Goal: Information Seeking & Learning: Learn about a topic

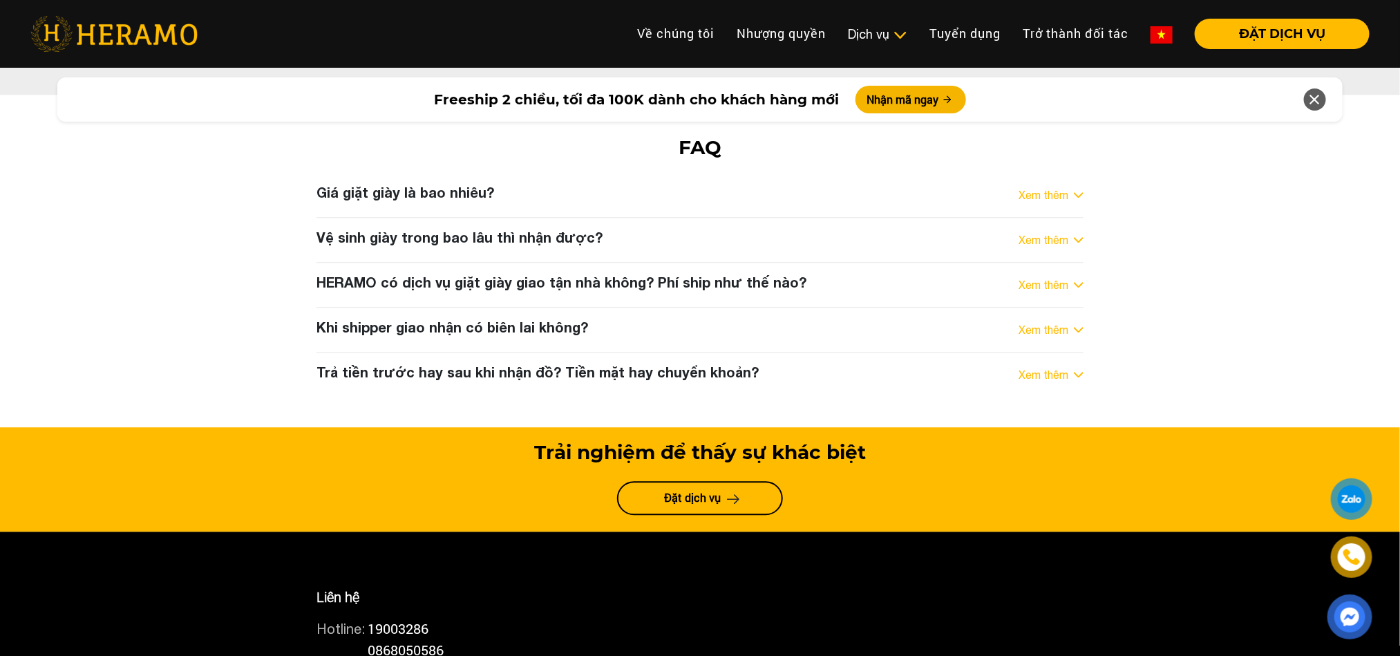
scroll to position [7257, 0]
click at [1212, 267] on div "FAQ Giá giặt giày là bao nhiêu? Xem thêm - Giá vệ sinh giày toàn diện tại [GEOG…" at bounding box center [700, 261] width 1400 height 250
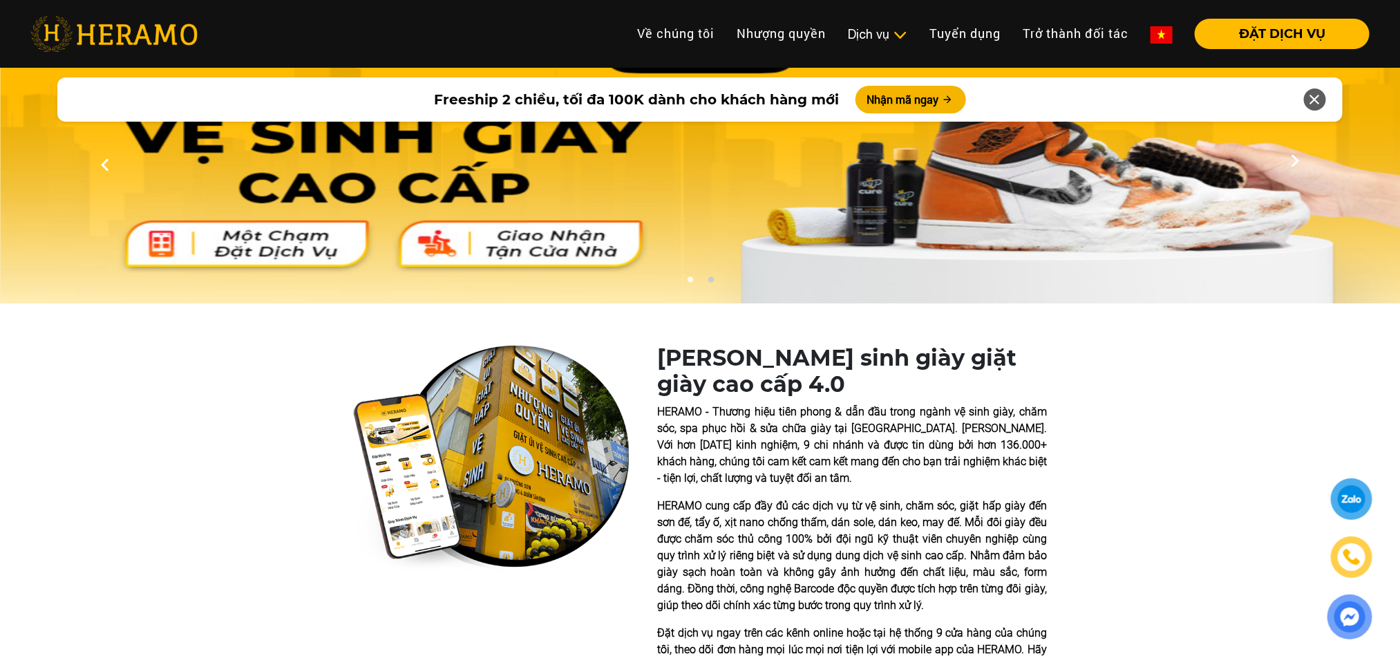
scroll to position [0, 0]
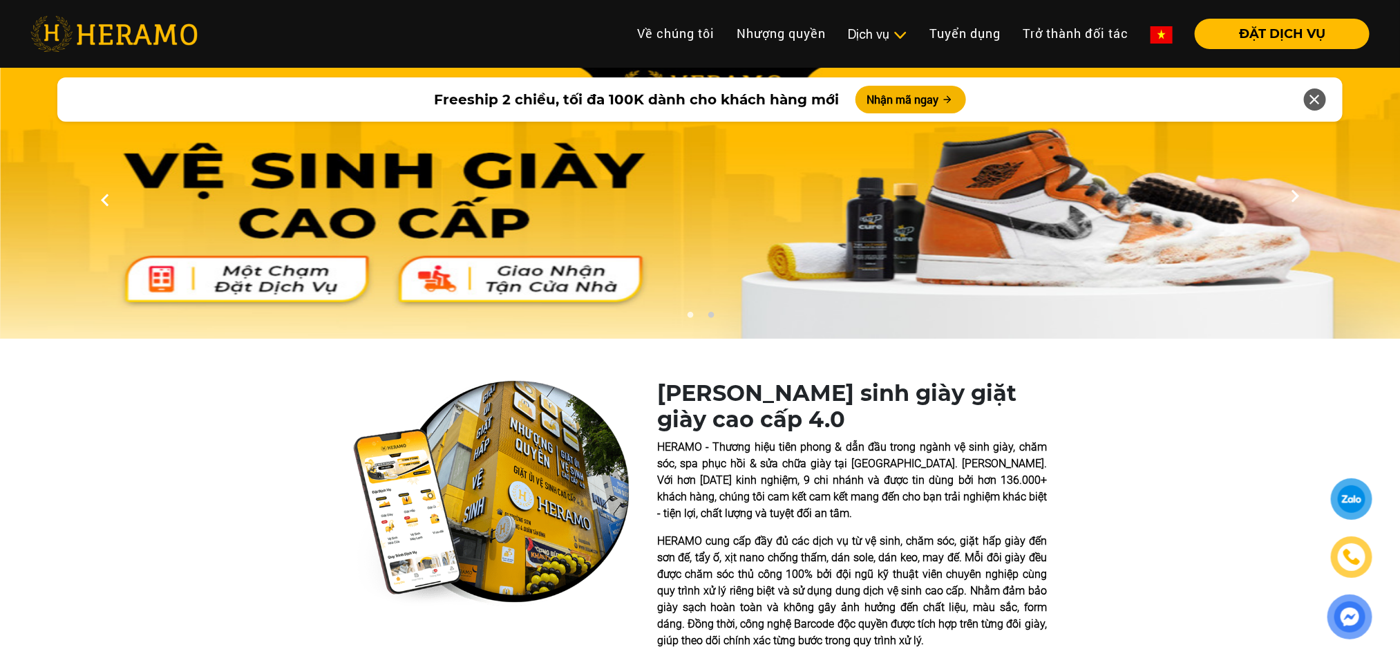
click at [65, 261] on div at bounding box center [105, 200] width 210 height 276
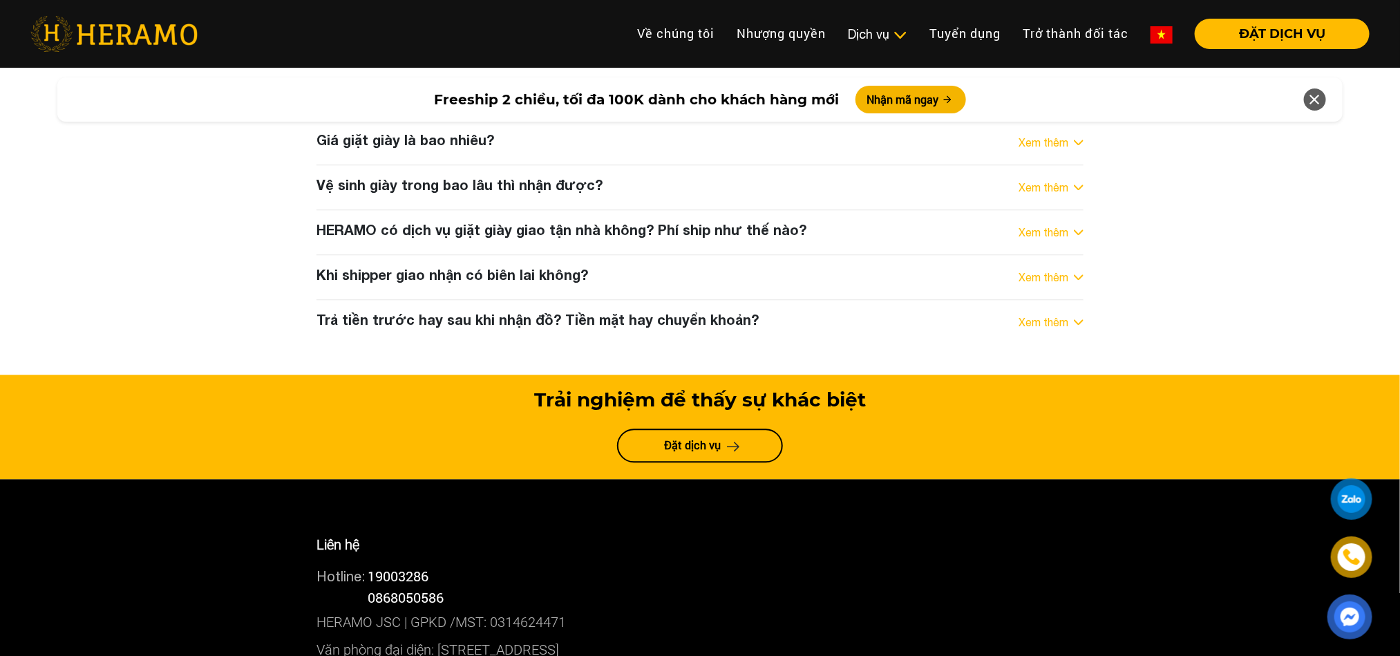
scroll to position [7008, 0]
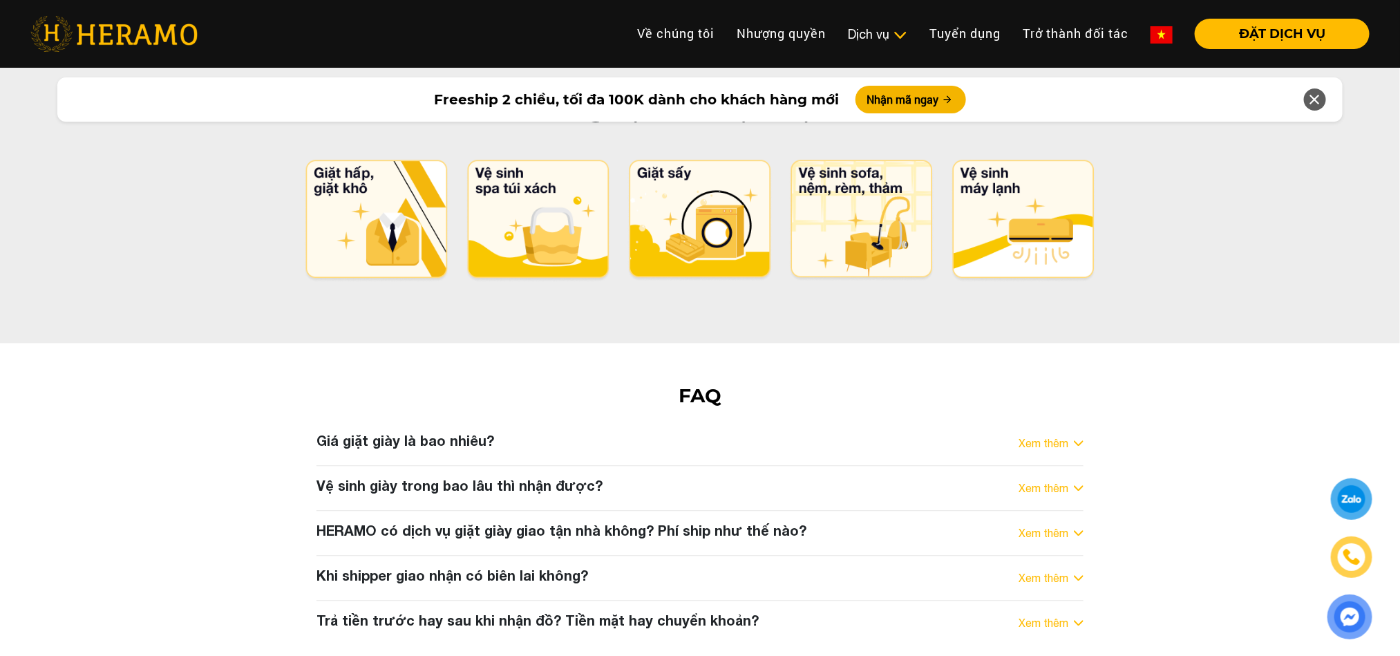
click at [1039, 435] on link "Xem thêm" at bounding box center [1044, 443] width 50 height 17
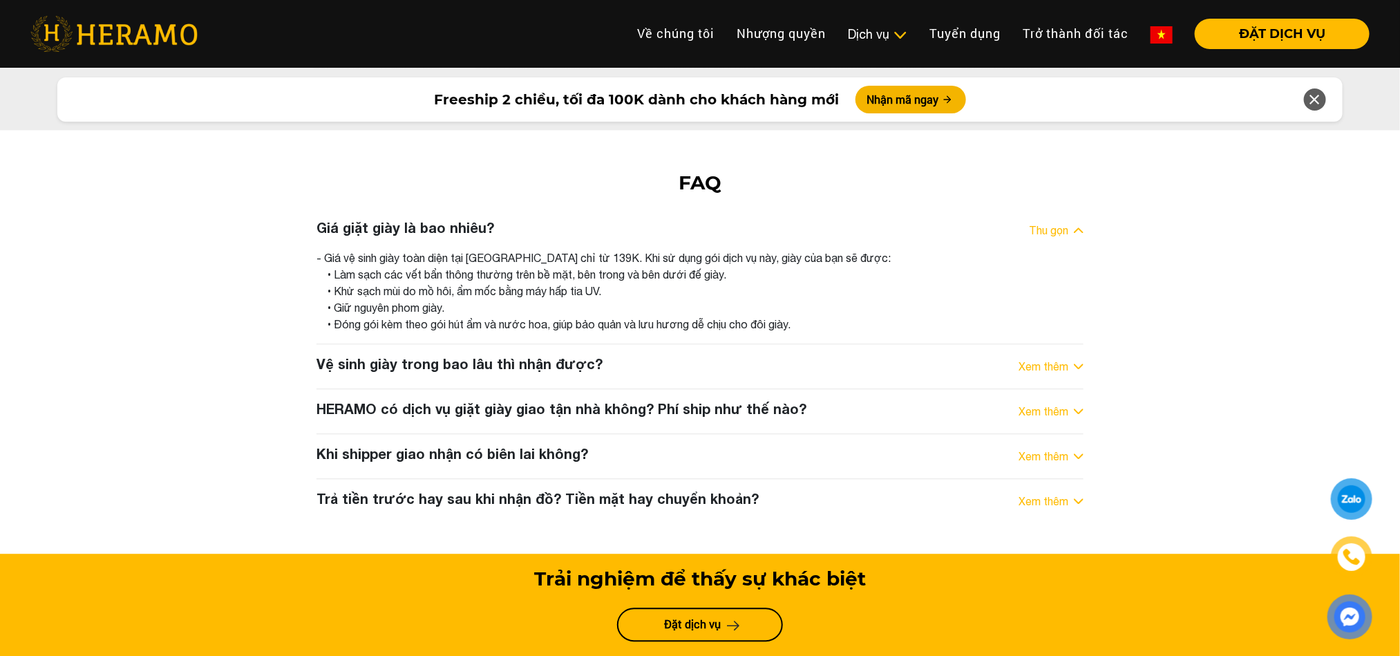
scroll to position [7216, 0]
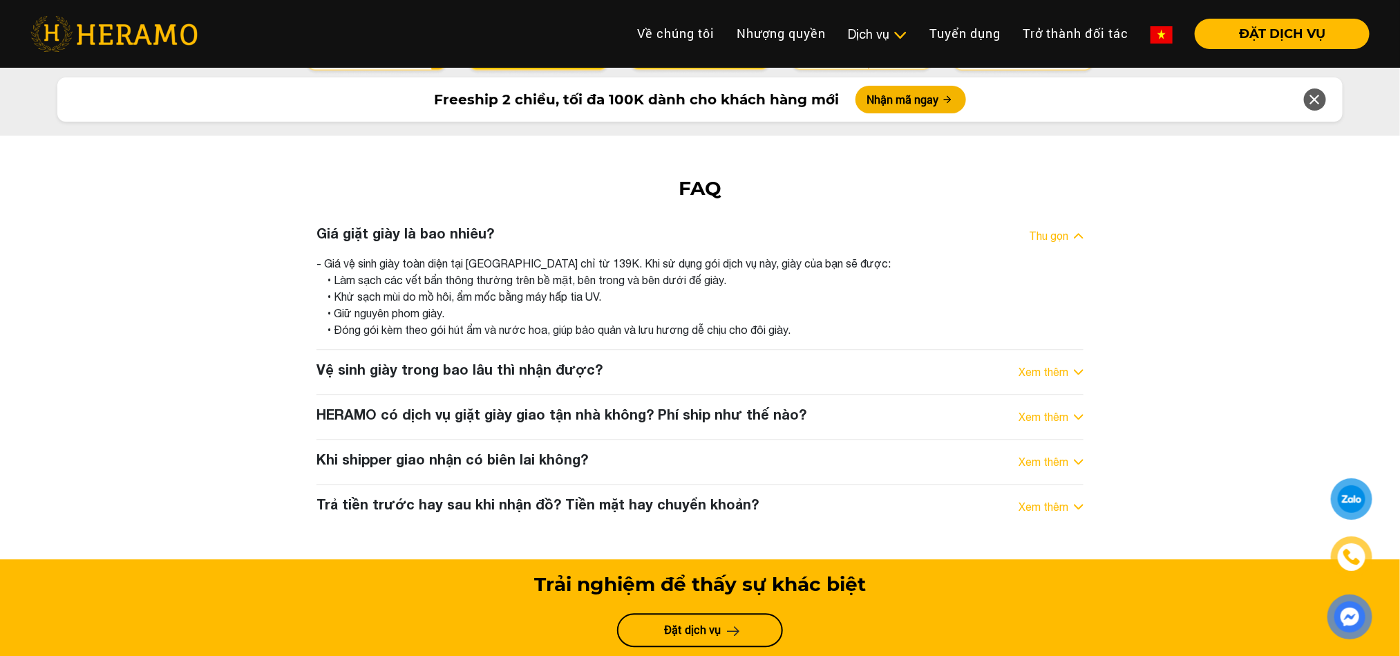
click at [597, 361] on div "Vệ sinh giày trong bao lâu thì nhận được? Xem thêm" at bounding box center [700, 372] width 767 height 22
click at [1051, 364] on link "Xem thêm" at bounding box center [1044, 372] width 50 height 17
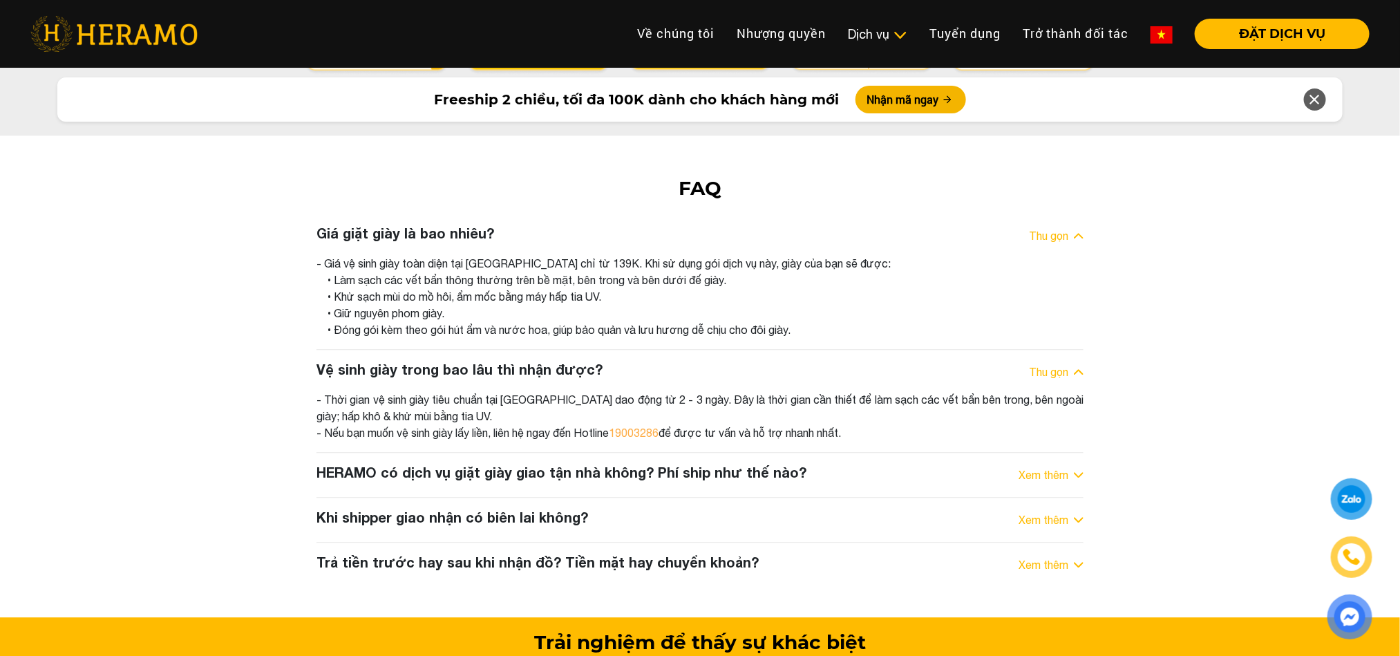
drag, startPoint x: 630, startPoint y: 290, endPoint x: 374, endPoint y: 323, distance: 258.5
click at [449, 391] on div "- Thời gian vệ sinh giày tiêu chuẩn tại [GEOGRAPHIC_DATA] dao động từ 2 - 3 ngà…" at bounding box center [700, 416] width 767 height 50
drag, startPoint x: 411, startPoint y: 328, endPoint x: 581, endPoint y: 328, distance: 170.0
click at [581, 391] on div "- Thời gian vệ sinh giày tiêu chuẩn tại [GEOGRAPHIC_DATA] dao động từ 2 - 3 ngà…" at bounding box center [700, 416] width 767 height 50
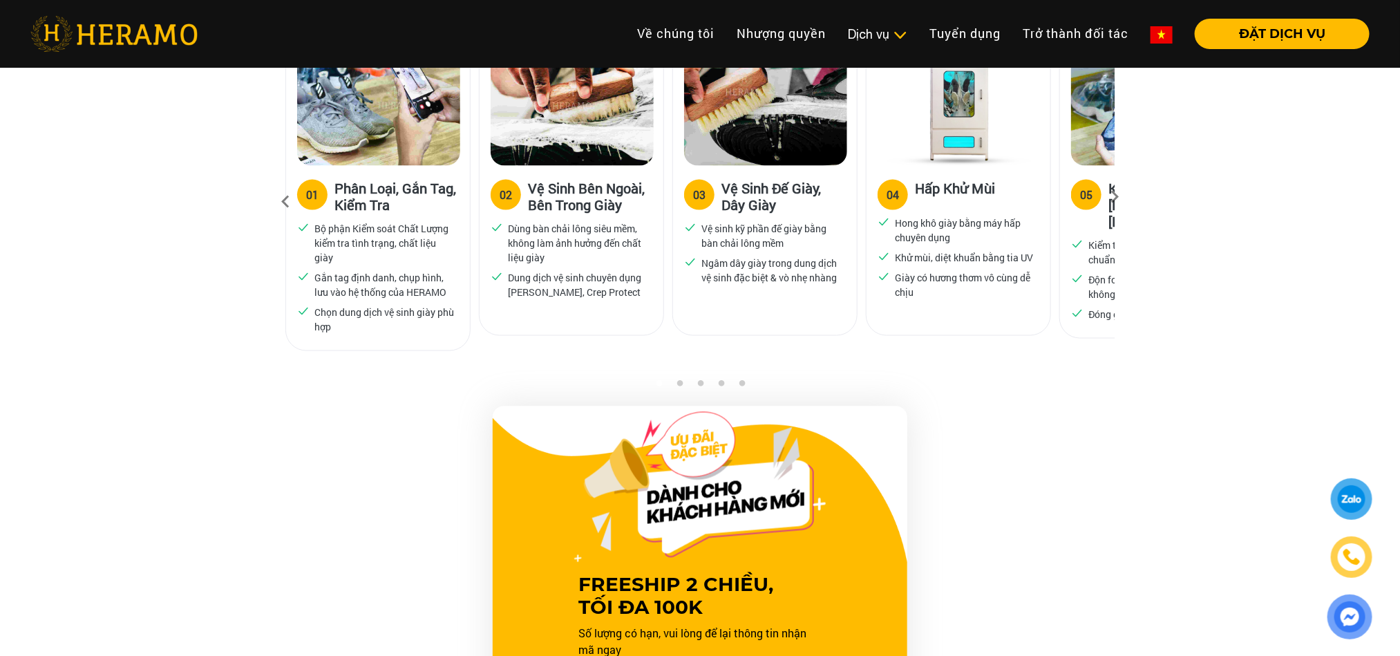
scroll to position [1037, 0]
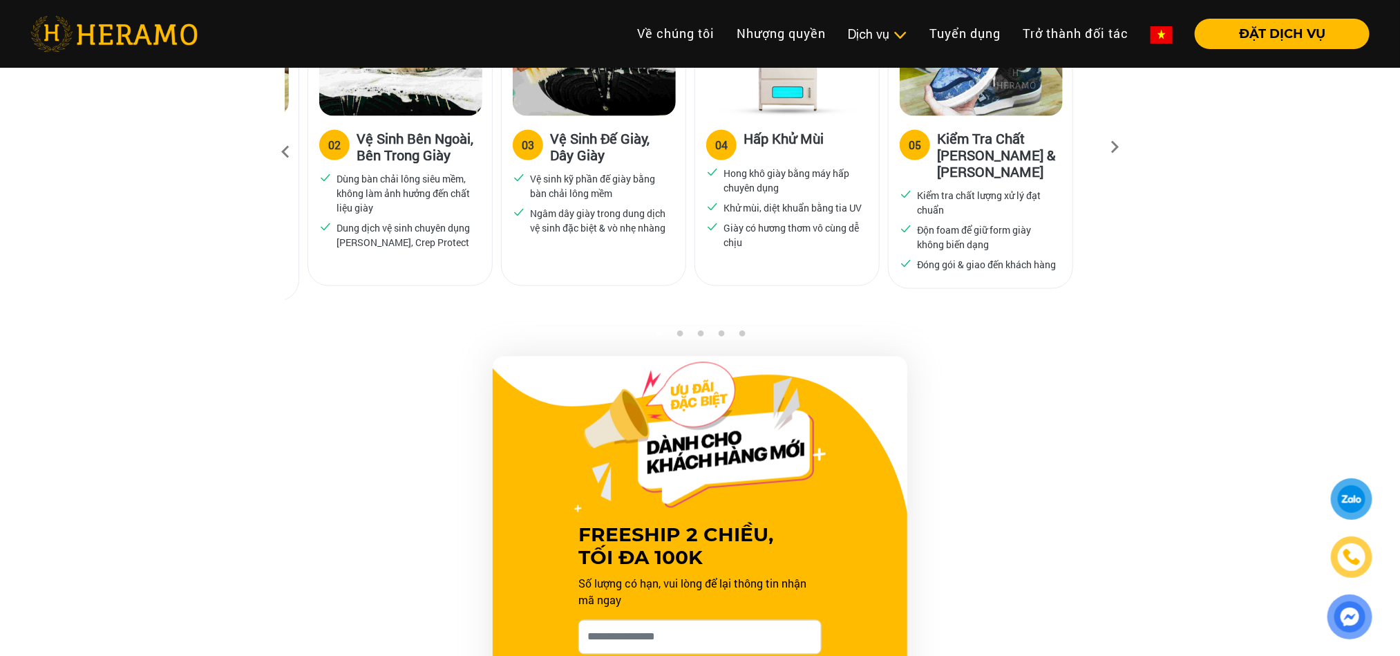
drag, startPoint x: 902, startPoint y: 211, endPoint x: 368, endPoint y: 232, distance: 534.6
click at [706, 232] on ul "Hong khô giày bằng máy hấp chuyên dụng Khử mùi, diệt khuẩn bằng tia UV Giày có …" at bounding box center [787, 208] width 162 height 84
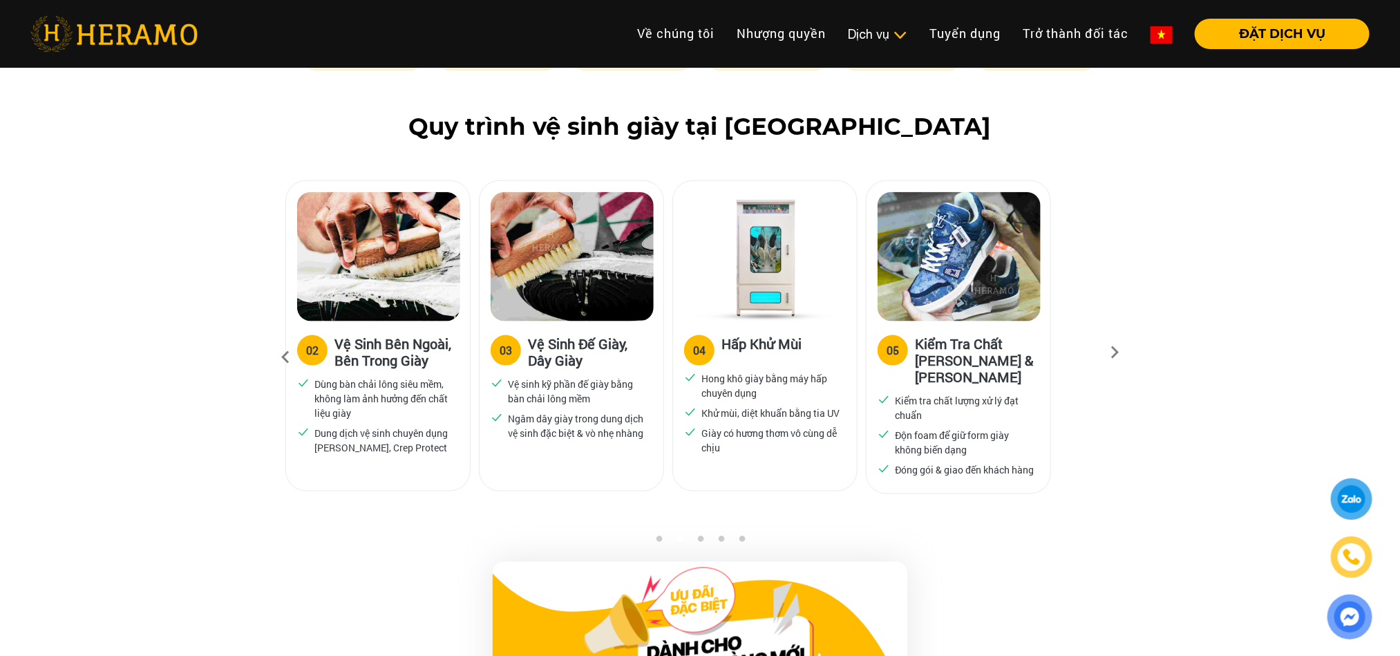
scroll to position [829, 0]
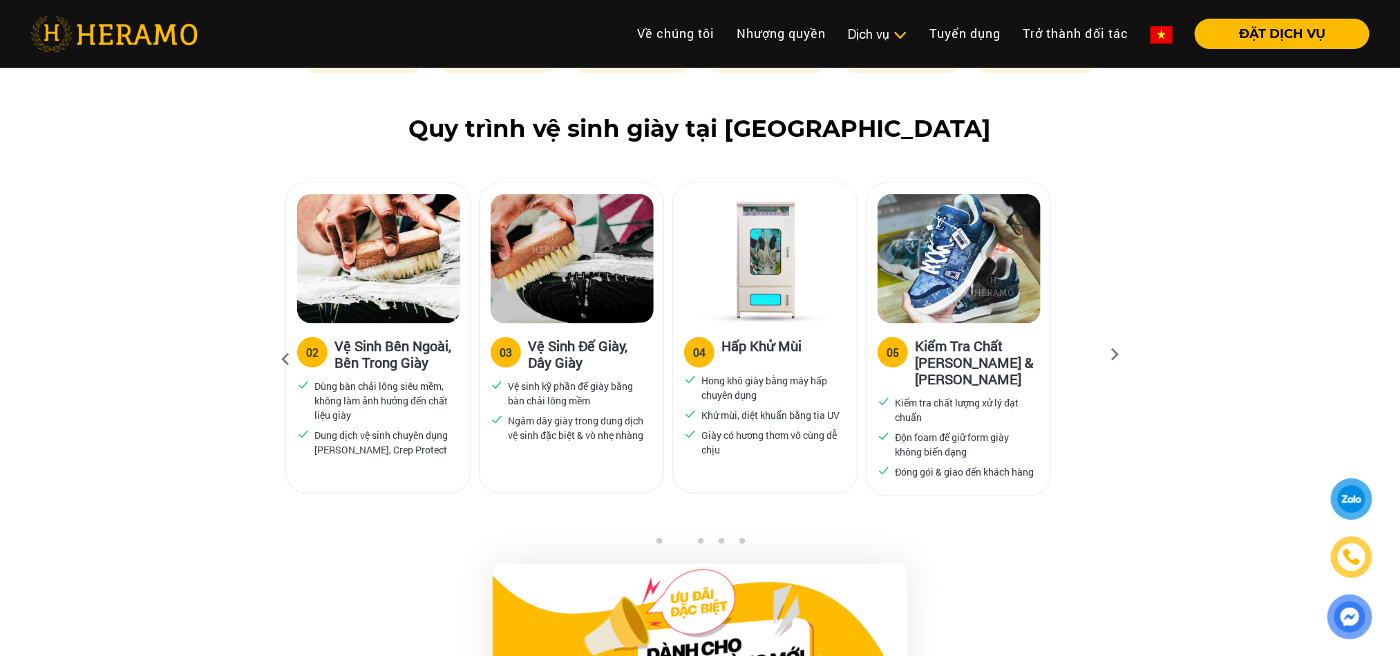
click at [1114, 355] on icon at bounding box center [1114, 359] width 25 height 9
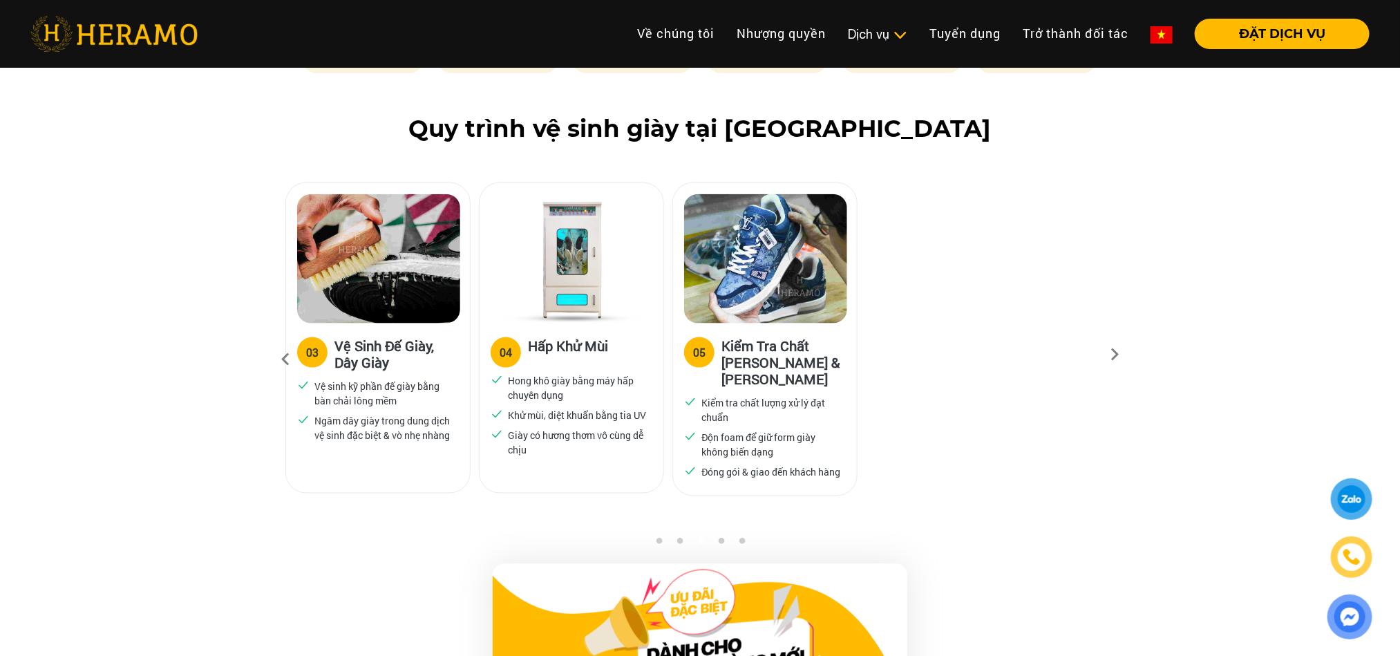
click at [1114, 355] on icon at bounding box center [1114, 359] width 25 height 9
click at [1115, 355] on icon at bounding box center [1114, 359] width 25 height 9
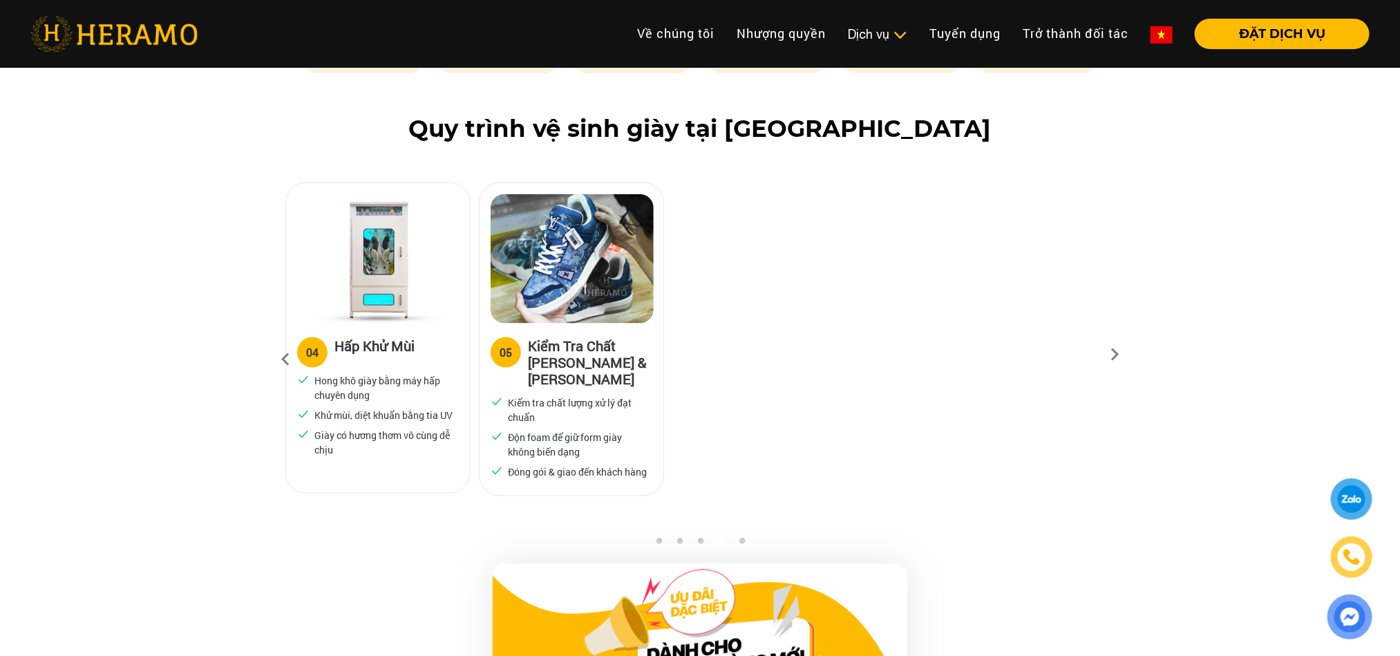
click at [1115, 355] on icon at bounding box center [1114, 359] width 25 height 9
click at [1114, 355] on icon at bounding box center [1114, 359] width 25 height 9
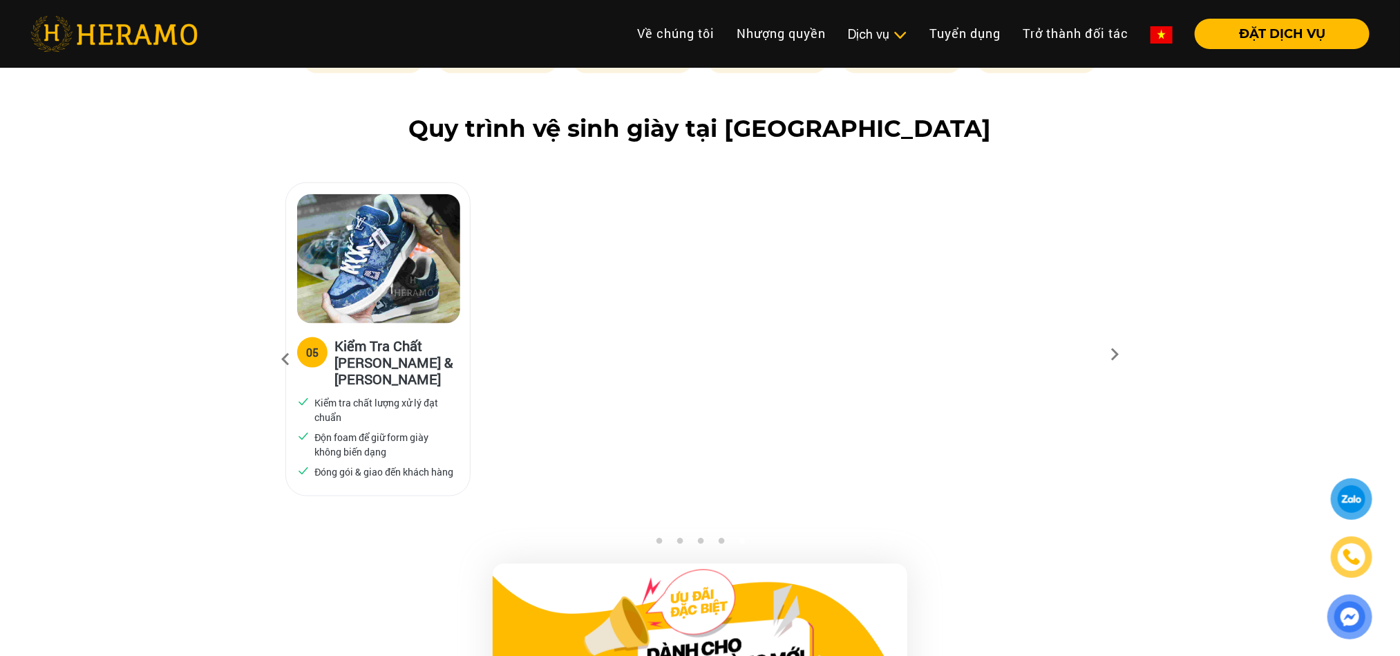
click at [1114, 355] on icon at bounding box center [1114, 359] width 25 height 9
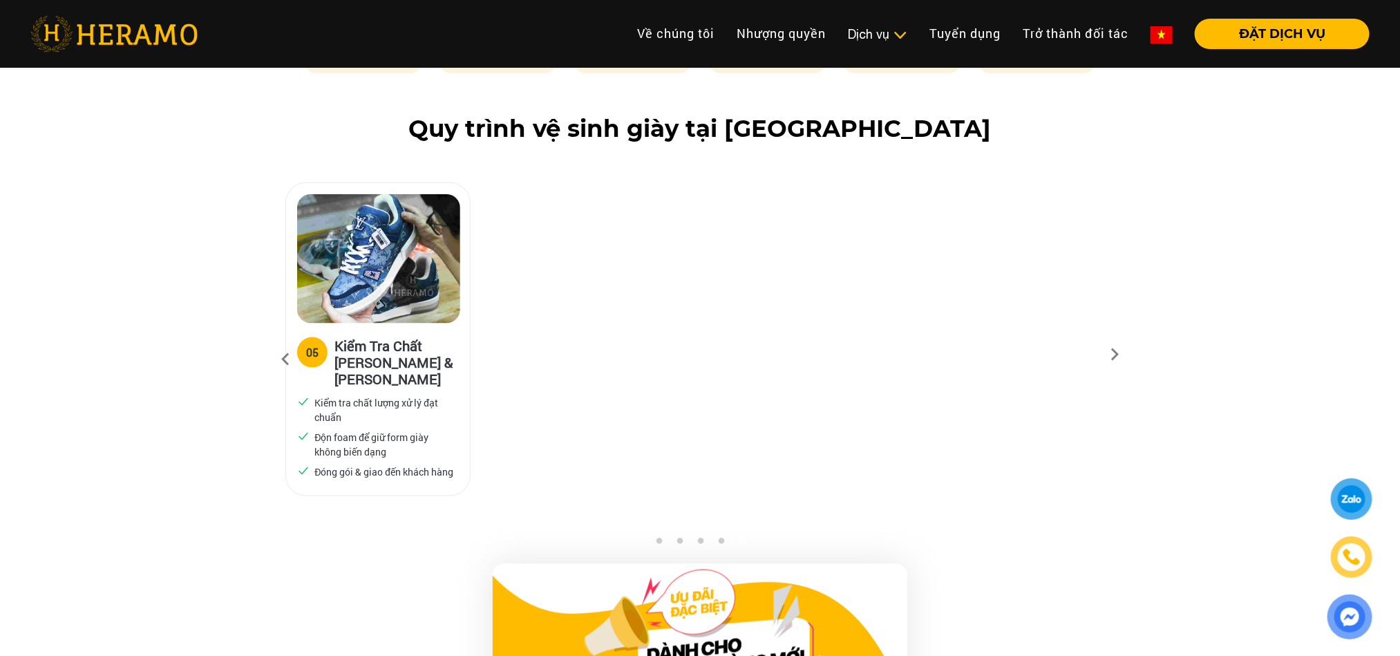
click at [282, 353] on icon at bounding box center [285, 359] width 25 height 37
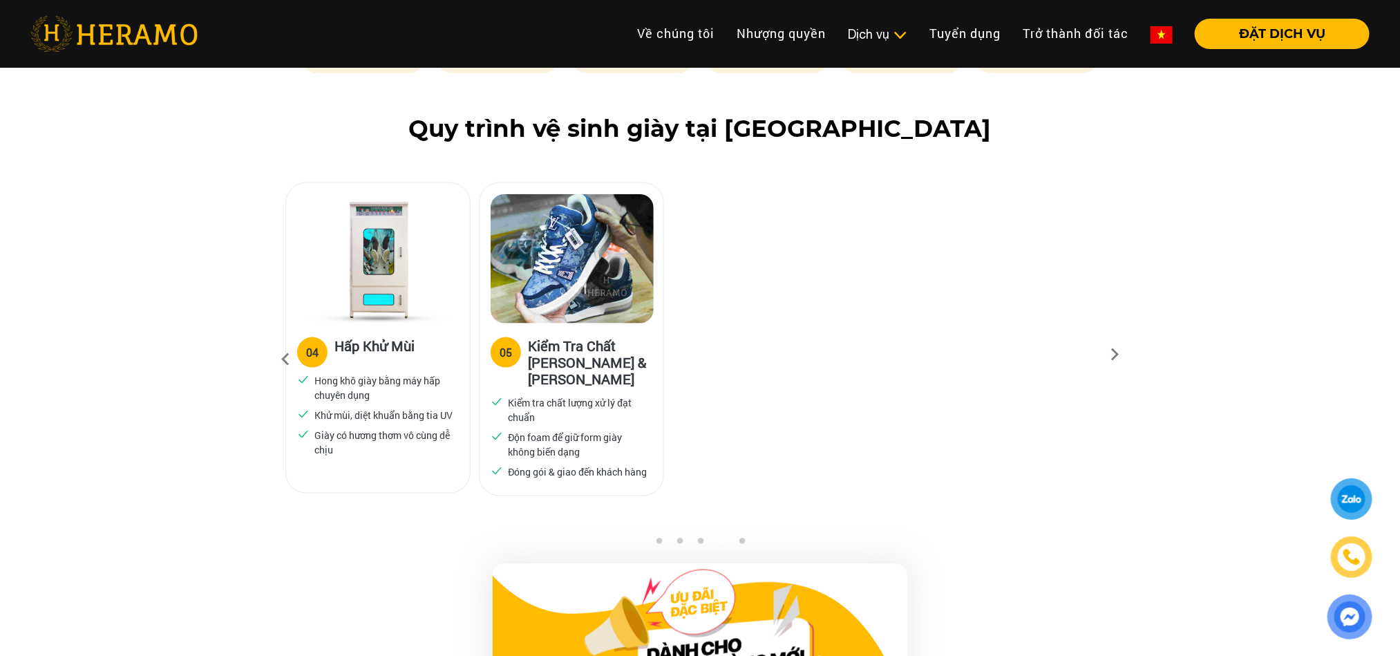
click at [283, 352] on icon at bounding box center [285, 359] width 25 height 37
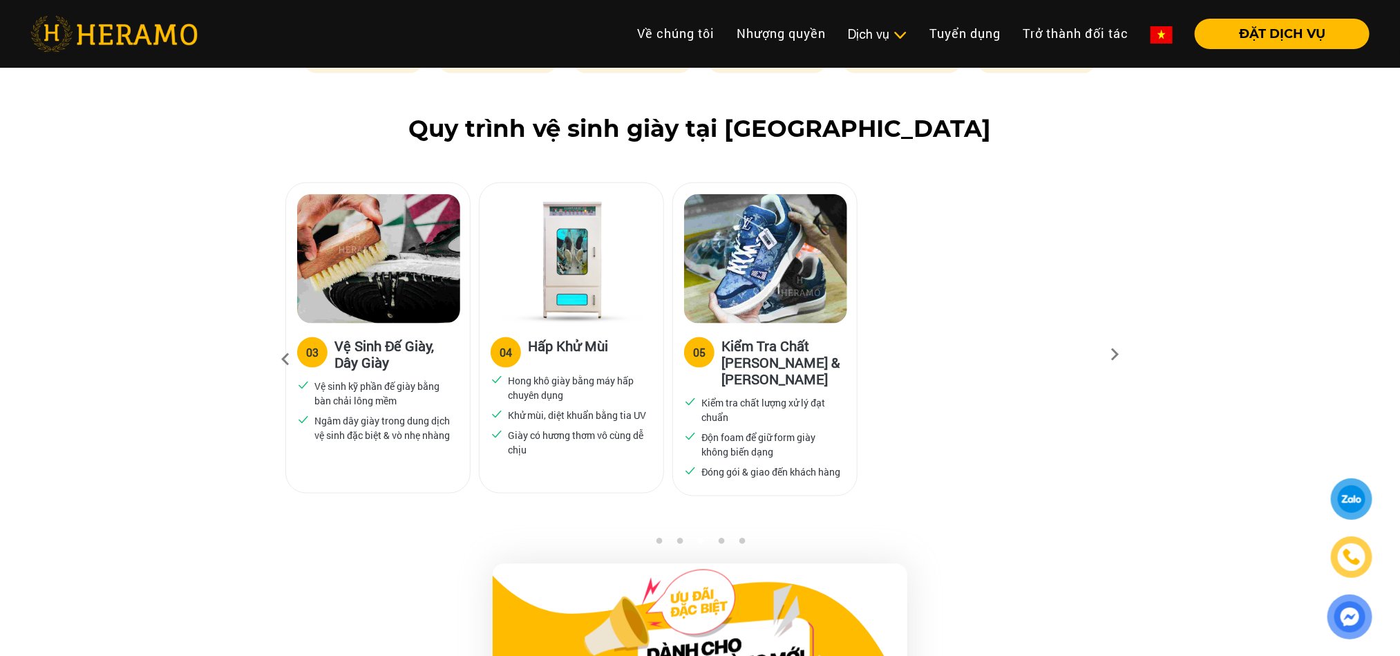
click at [283, 352] on icon at bounding box center [285, 359] width 25 height 37
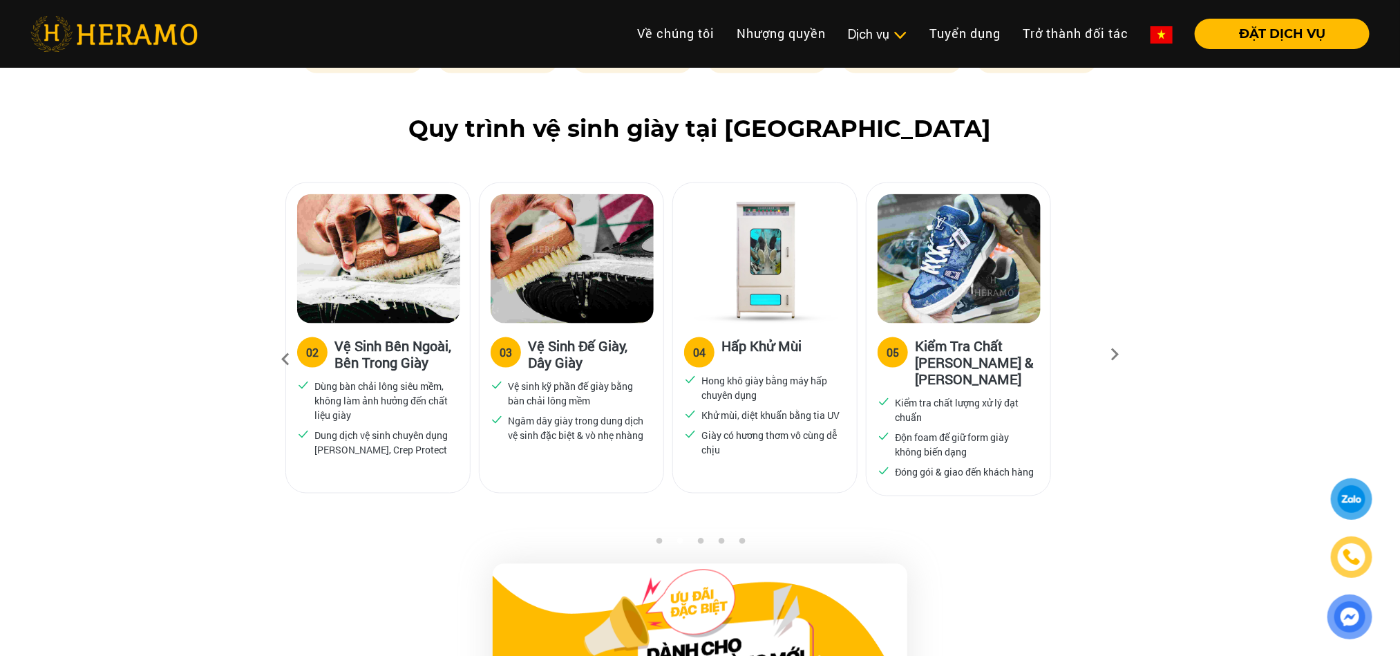
click at [283, 352] on icon at bounding box center [285, 359] width 25 height 37
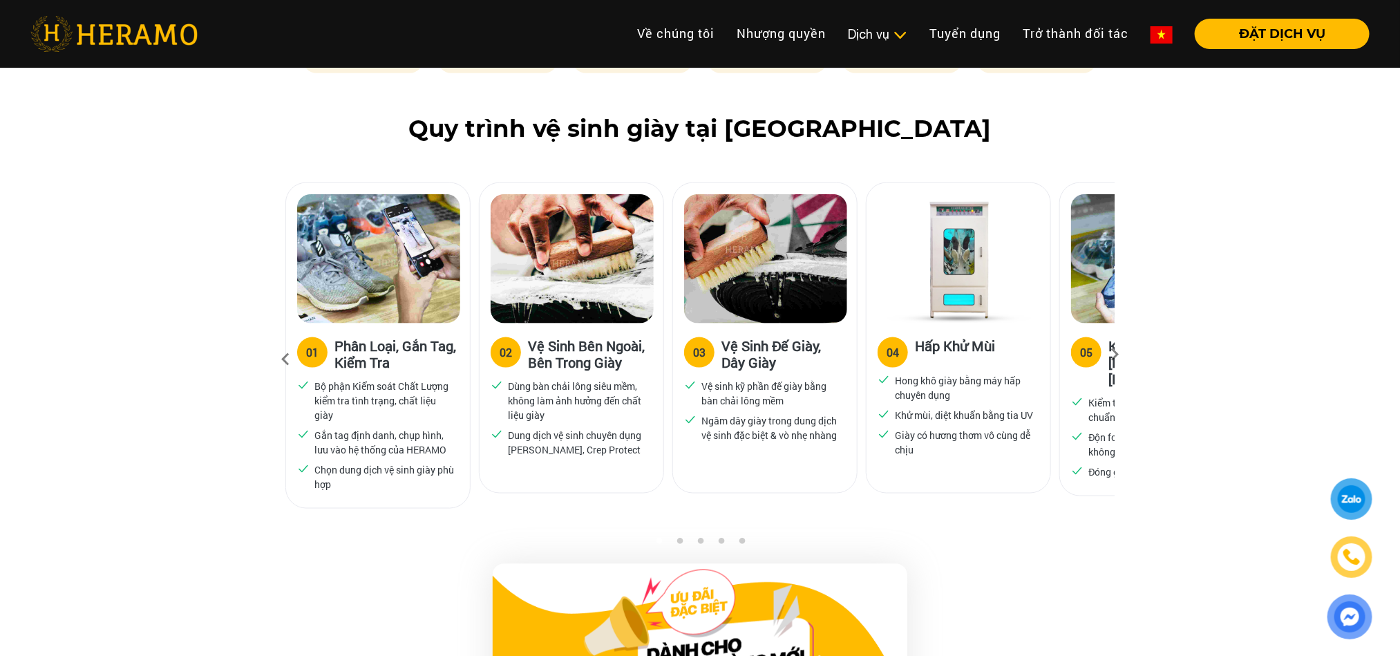
click at [283, 352] on icon at bounding box center [285, 359] width 25 height 37
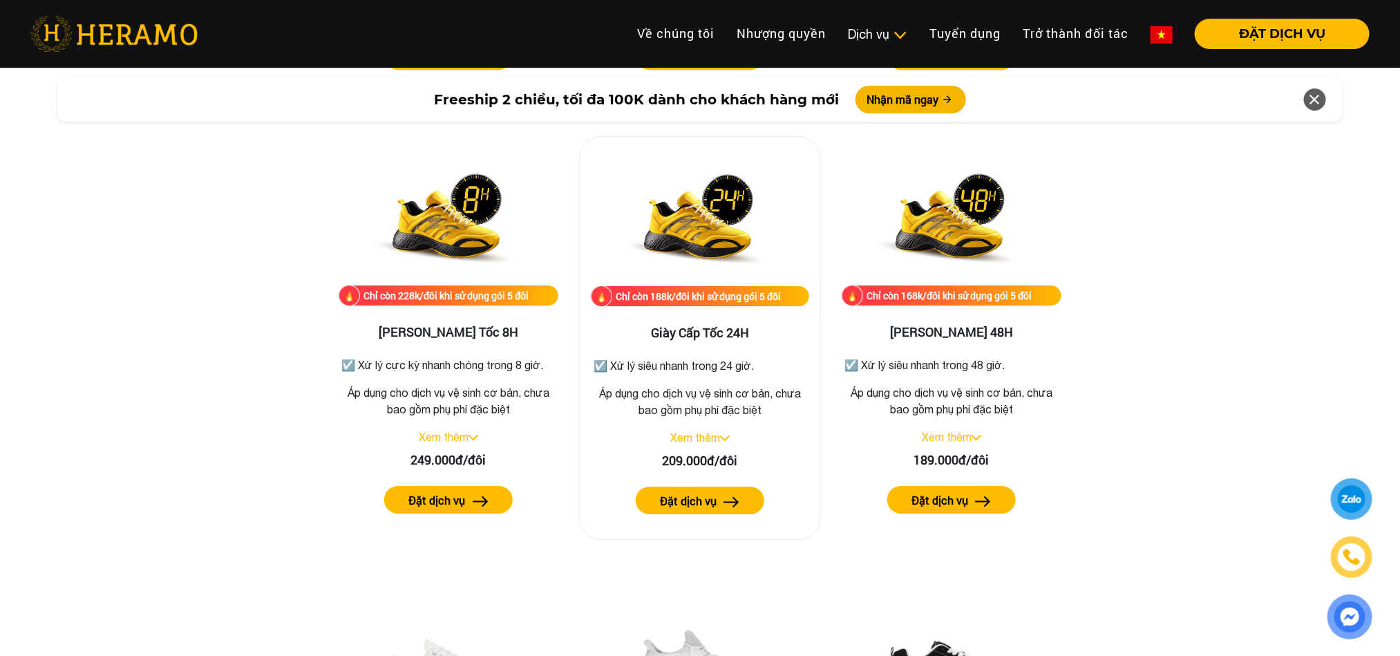
scroll to position [2384, 0]
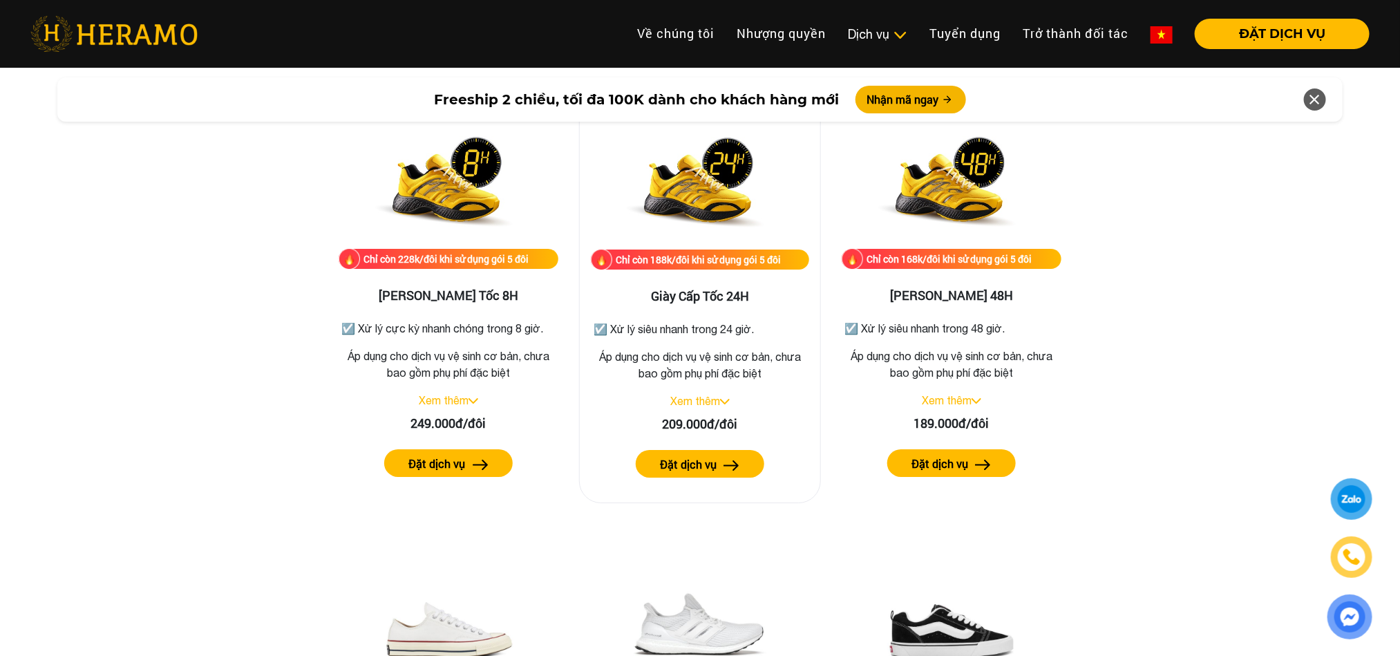
click at [724, 469] on img at bounding box center [732, 465] width 16 height 10
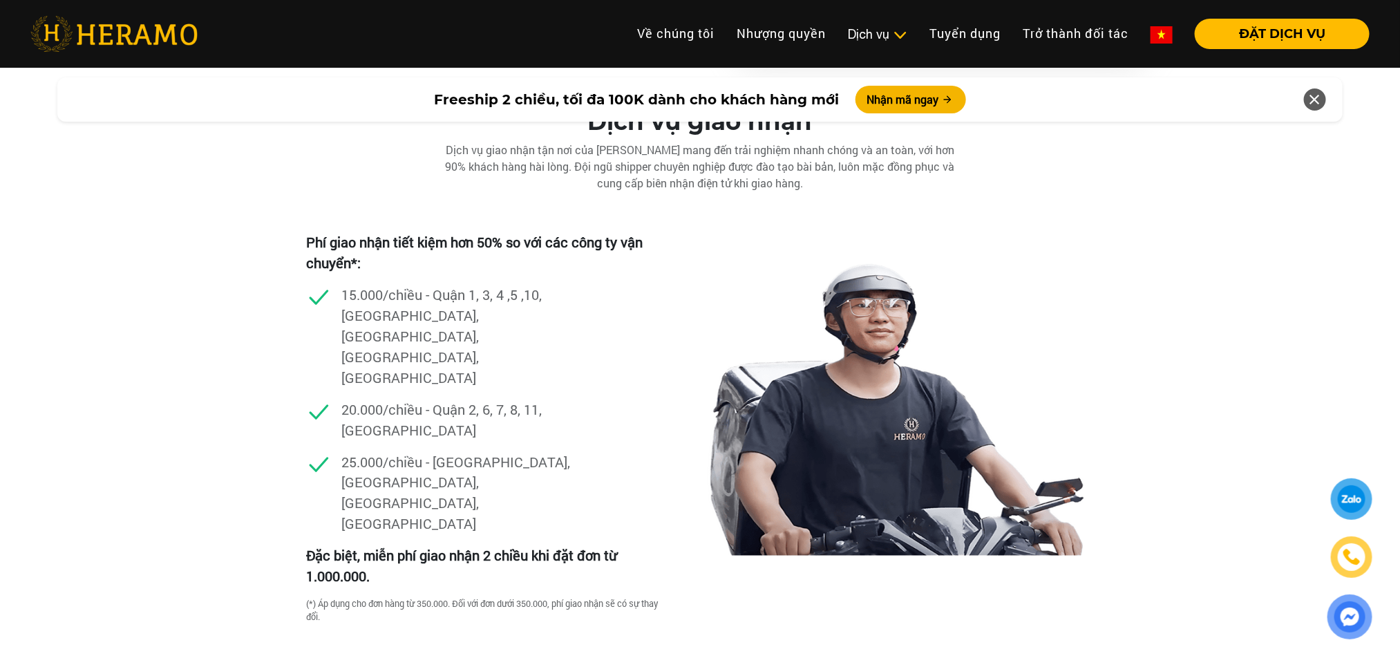
scroll to position [3626, 0]
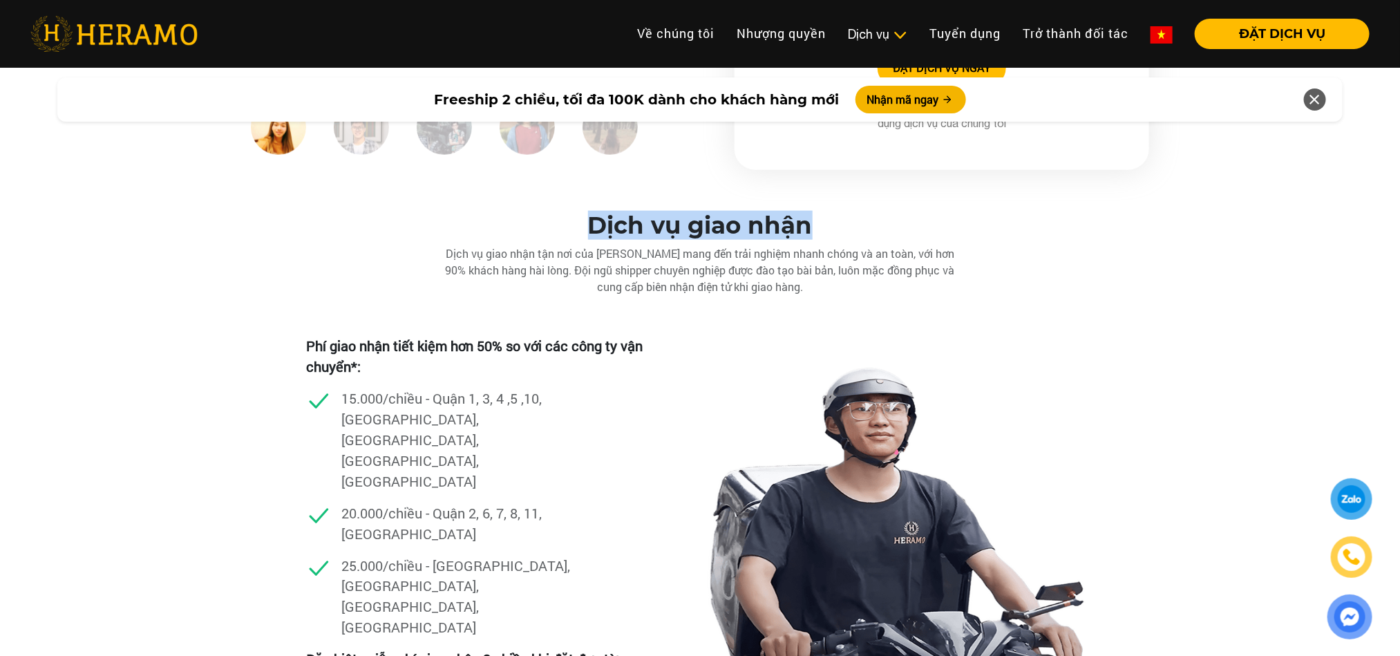
drag, startPoint x: 567, startPoint y: 218, endPoint x: 820, endPoint y: 222, distance: 253.0
click at [820, 222] on h2 "Dịch vụ giao nhận" at bounding box center [700, 225] width 1400 height 28
copy h2 "Dịch vụ giao nhận"
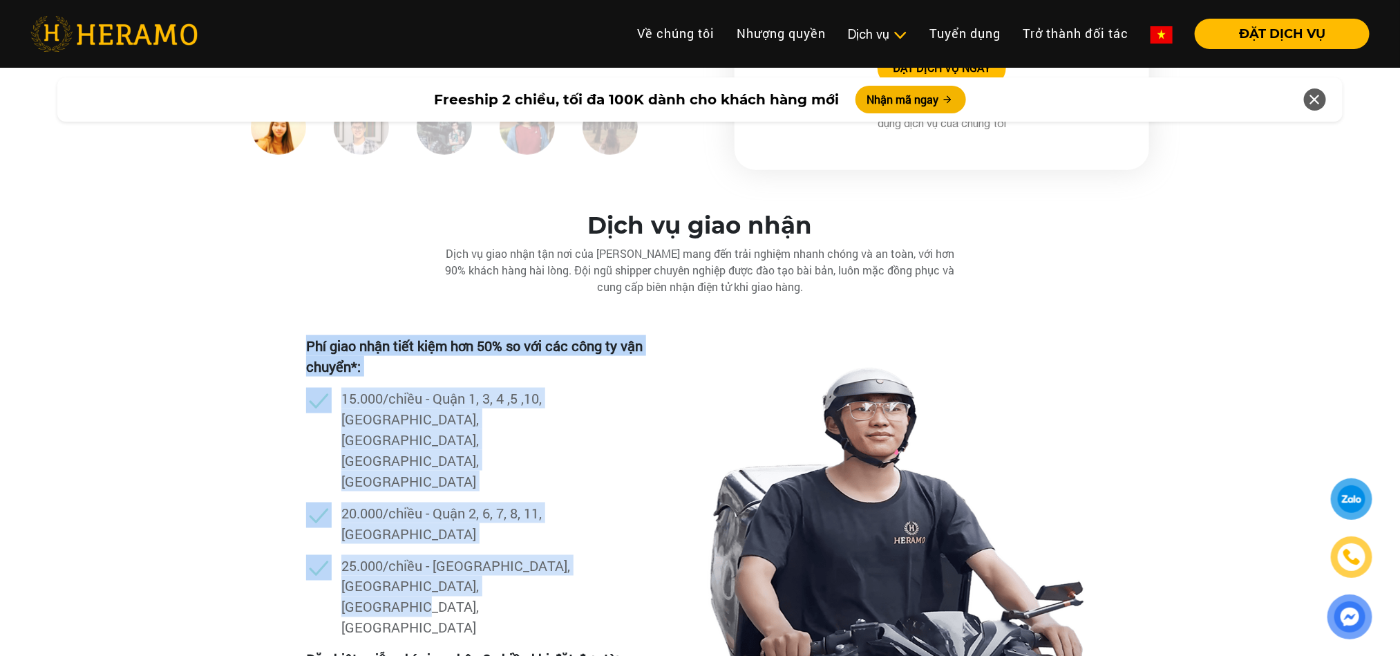
drag, startPoint x: 293, startPoint y: 345, endPoint x: 527, endPoint y: 520, distance: 292.2
click at [527, 520] on div "Dịch vụ giao nhận Dịch vụ giao nhận tận nơi của [PERSON_NAME] mang đến trải ngh…" at bounding box center [700, 497] width 1400 height 572
copy div "Phí giao nhận tiết kiệm hơn 50% so với các công ty vận chuyển*: 15.000/chiều - …"
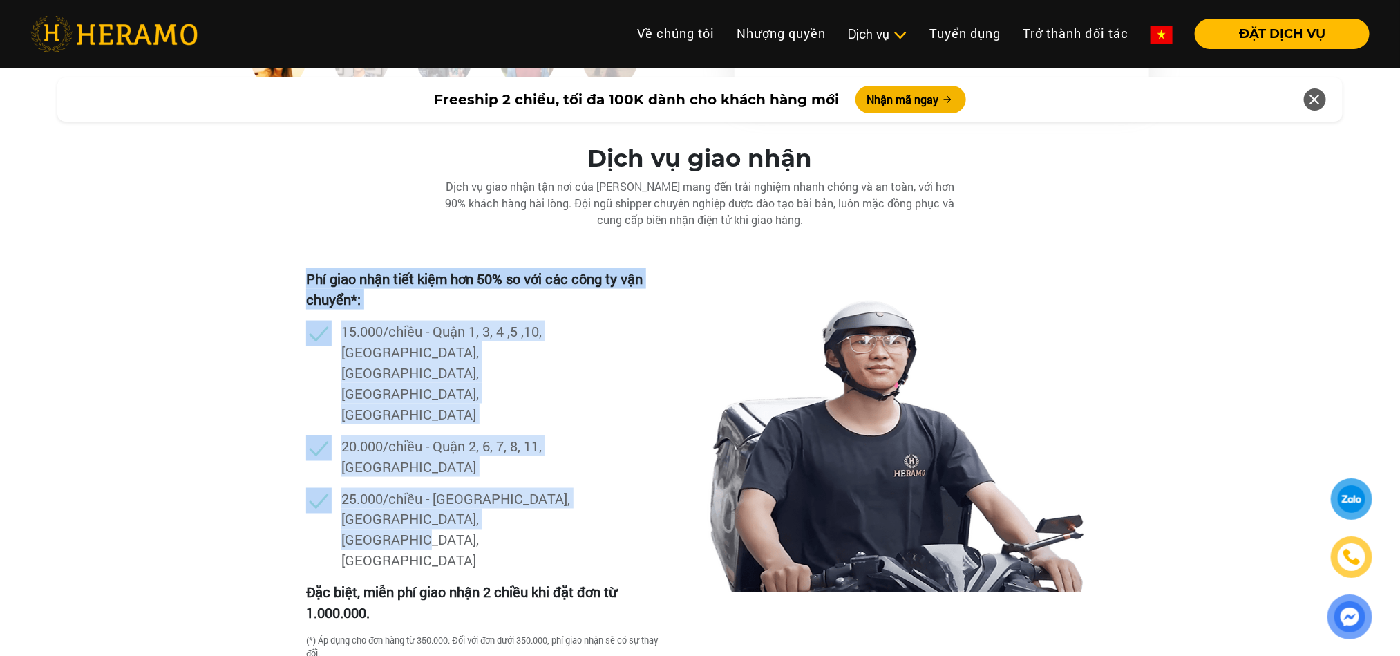
scroll to position [3730, 0]
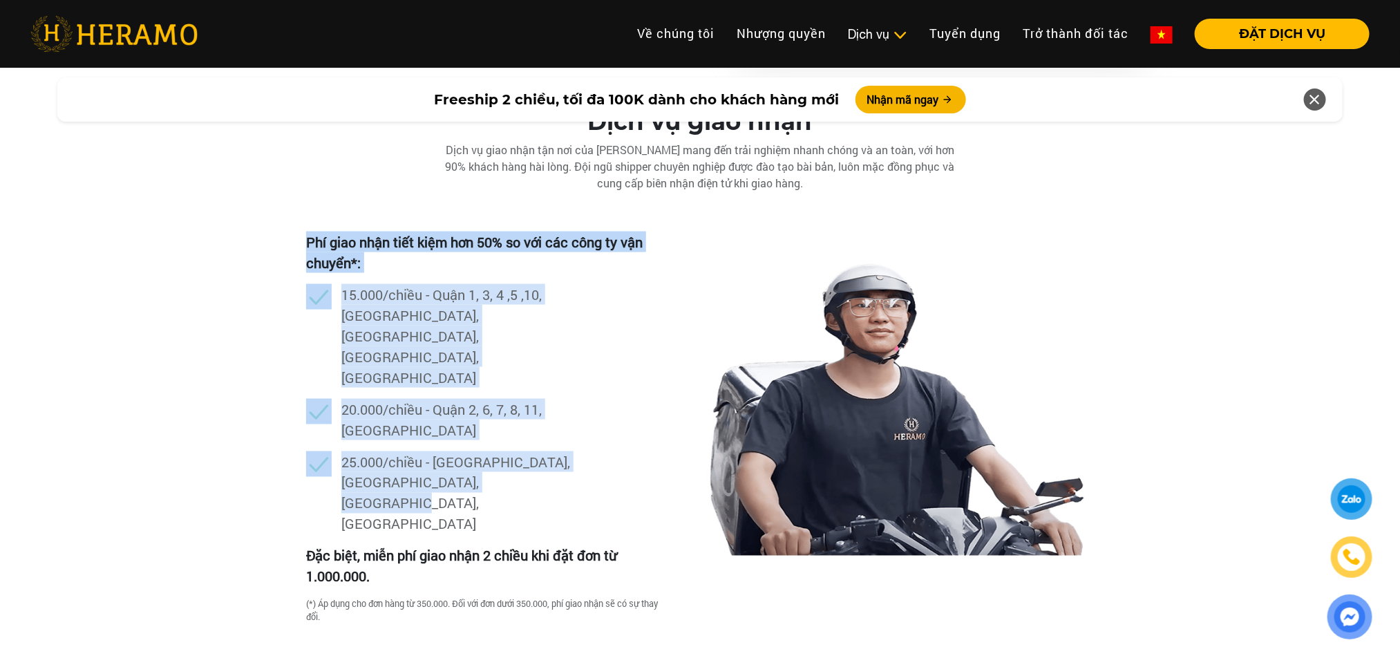
copy div "Phí giao nhận tiết kiệm hơn 50% so với các công ty vận chuyển*: 15.000/chiều - …"
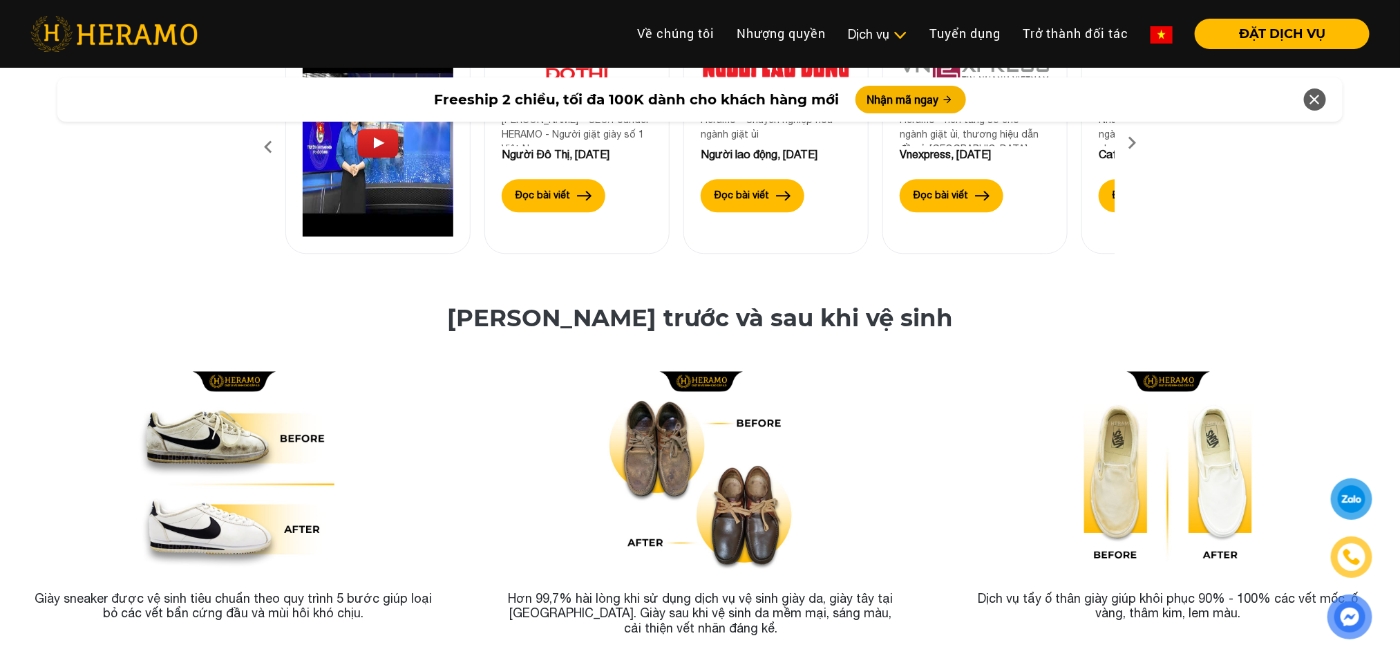
scroll to position [4559, 0]
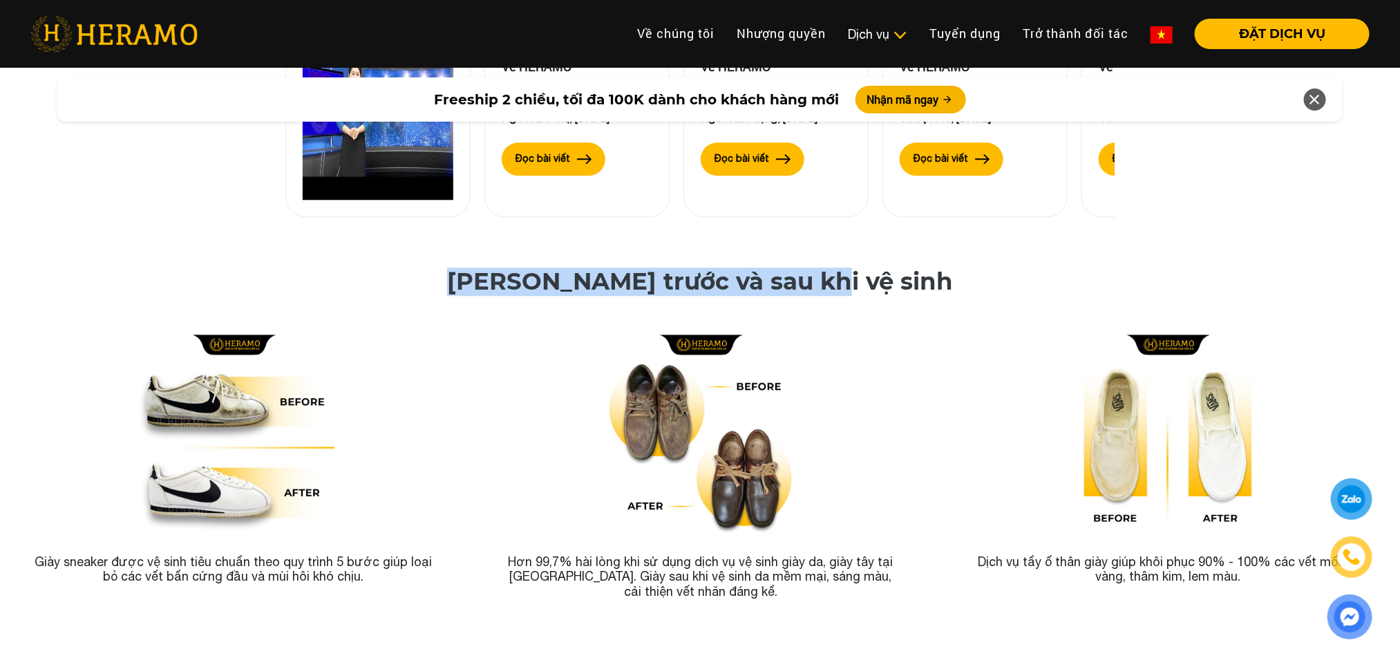
drag, startPoint x: 516, startPoint y: 160, endPoint x: 911, endPoint y: 175, distance: 394.9
click at [911, 267] on h2 "[PERSON_NAME] trước và sau khi vệ sinh" at bounding box center [700, 298] width 1400 height 62
copy h2 "[PERSON_NAME] trước và sau khi vệ sinh"
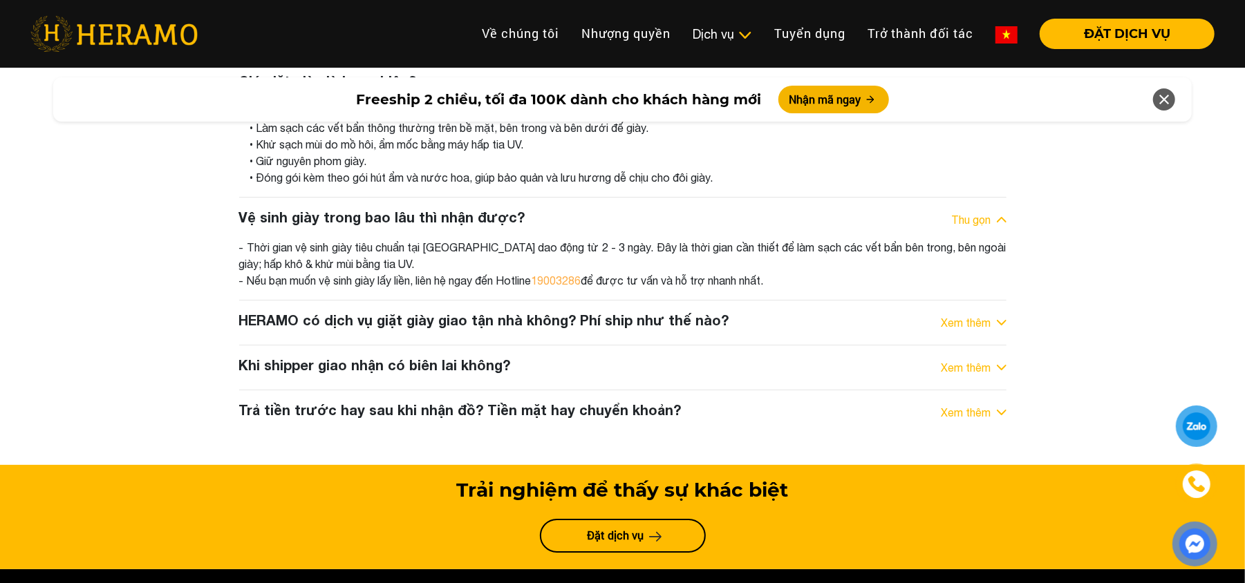
scroll to position [7232, 0]
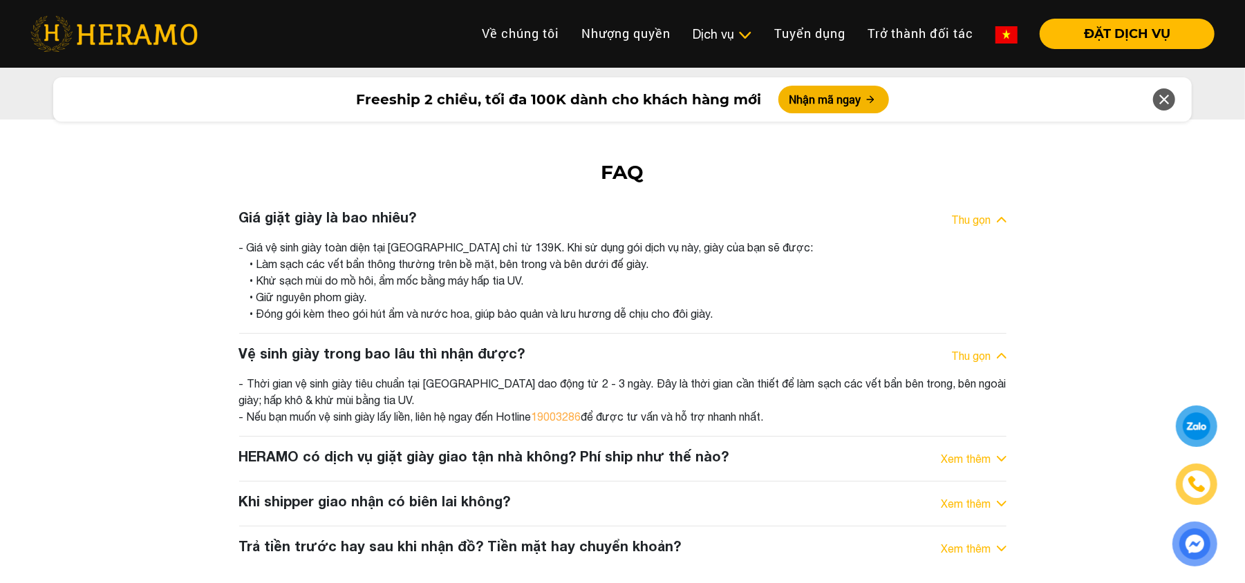
click at [109, 194] on div "FAQ Giá giặt giày là bao nhiêu? Thu gọn - Giá vệ sinh giày toàn diện tại [GEOGR…" at bounding box center [622, 360] width 1245 height 399
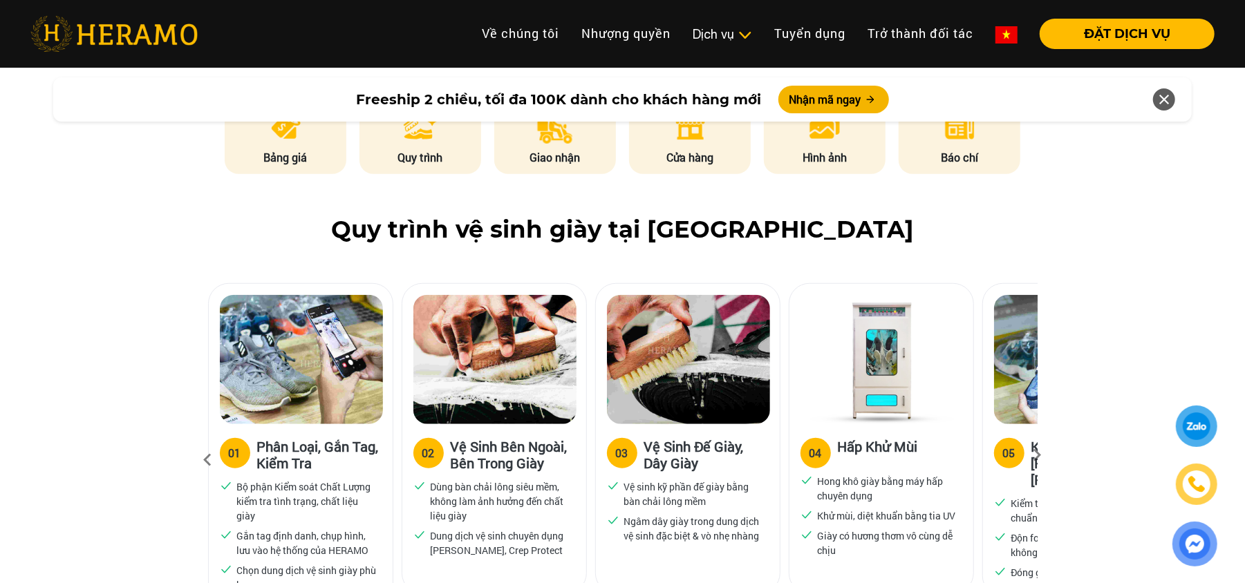
scroll to position [737, 0]
